Goal: Browse casually

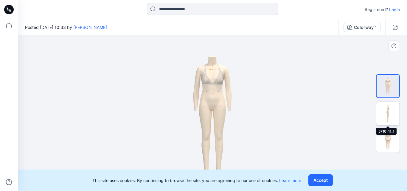
click at [385, 106] on img at bounding box center [387, 113] width 23 height 23
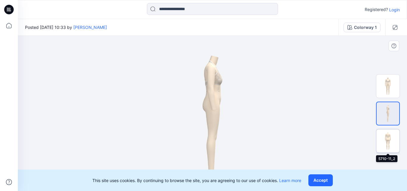
click at [390, 136] on img at bounding box center [387, 140] width 23 height 23
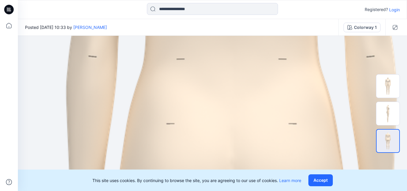
drag, startPoint x: 216, startPoint y: 69, endPoint x: 235, endPoint y: 203, distance: 134.8
click at [235, 191] on html "Registered? Login Posted [DATE] 10:33 by [PERSON_NAME] Colorway 1 Colorway 1 Lo…" at bounding box center [203, 95] width 407 height 191
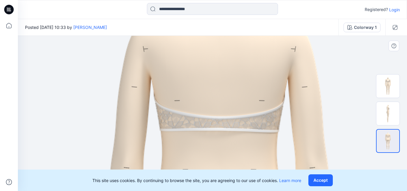
drag, startPoint x: 227, startPoint y: 61, endPoint x: 226, endPoint y: 144, distance: 82.8
click at [390, 108] on img at bounding box center [387, 113] width 23 height 23
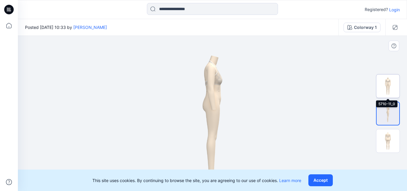
click at [387, 83] on img at bounding box center [387, 85] width 23 height 23
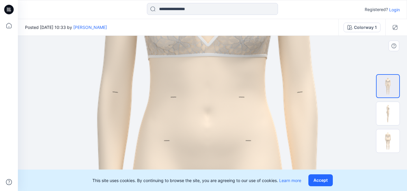
drag, startPoint x: 227, startPoint y: 59, endPoint x: 221, endPoint y: 134, distance: 75.0
click at [221, 170] on div "Registered? Login Posted [DATE] 10:33 by [PERSON_NAME] Colorway 1 Colorway 1 Lo…" at bounding box center [203, 95] width 407 height 191
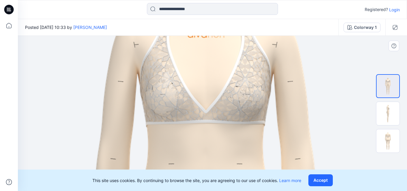
drag, startPoint x: 234, startPoint y: 80, endPoint x: 233, endPoint y: 144, distance: 64.9
